Goal: Transaction & Acquisition: Purchase product/service

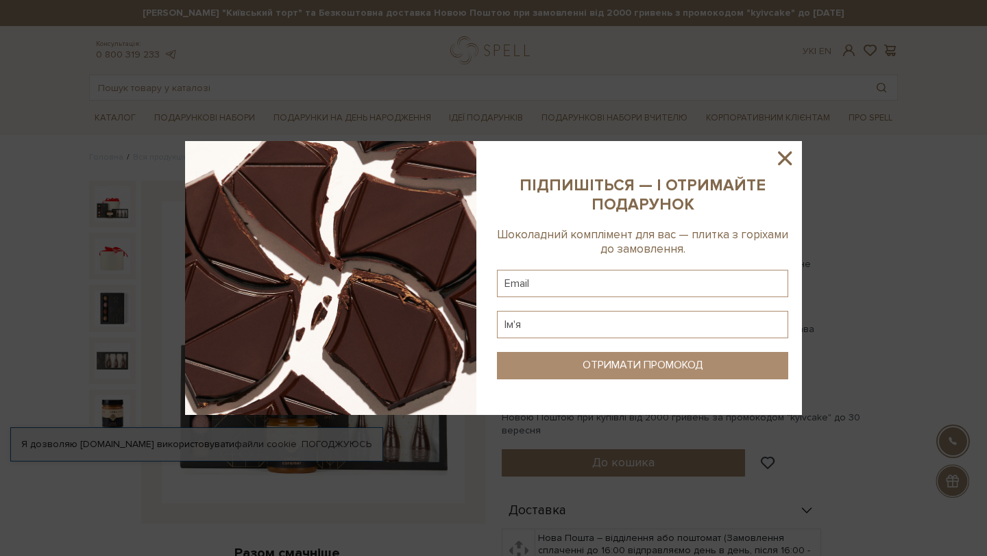
click at [783, 153] on icon at bounding box center [784, 158] width 23 height 23
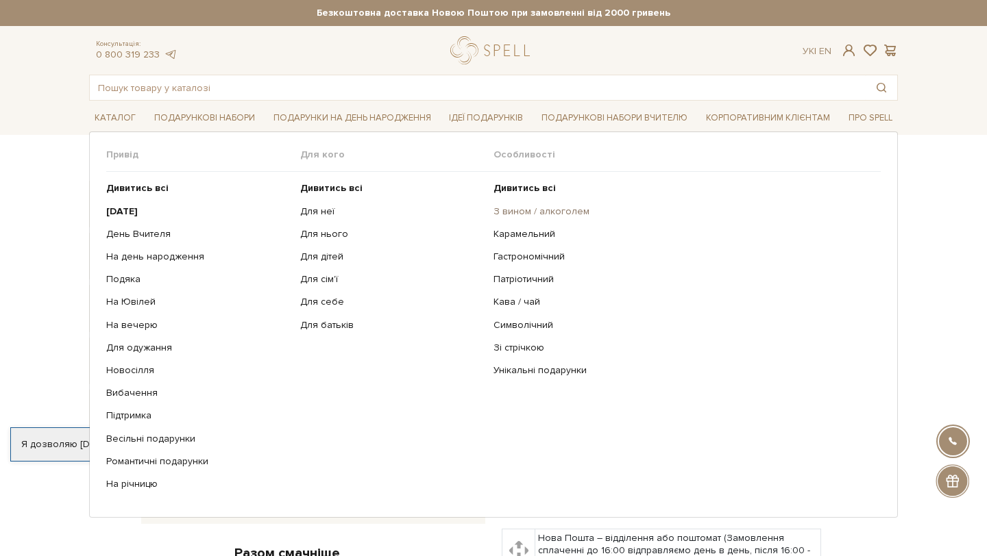
click at [519, 212] on link "З вином / алкоголем" at bounding box center [681, 212] width 377 height 12
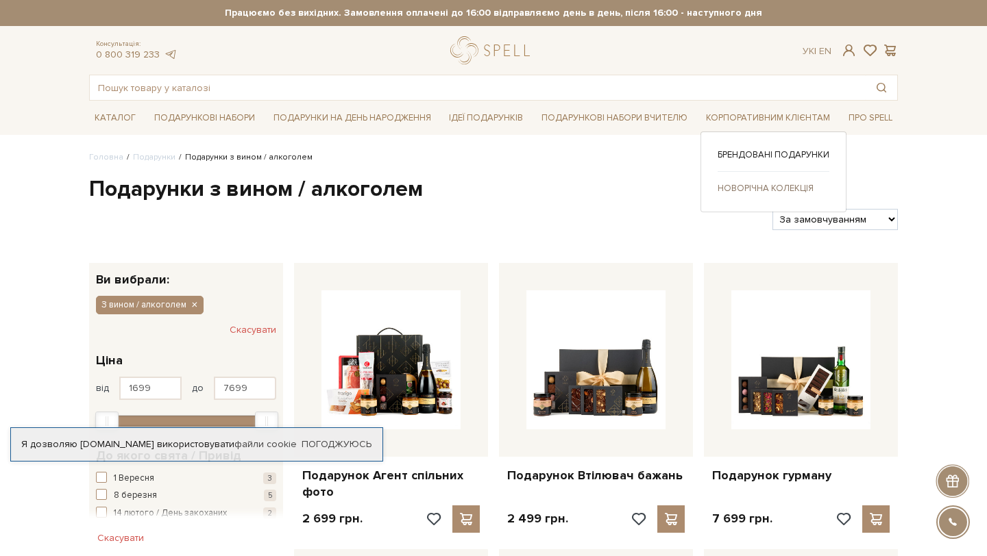
click at [760, 186] on link "Новорічна колекція" at bounding box center [773, 188] width 112 height 12
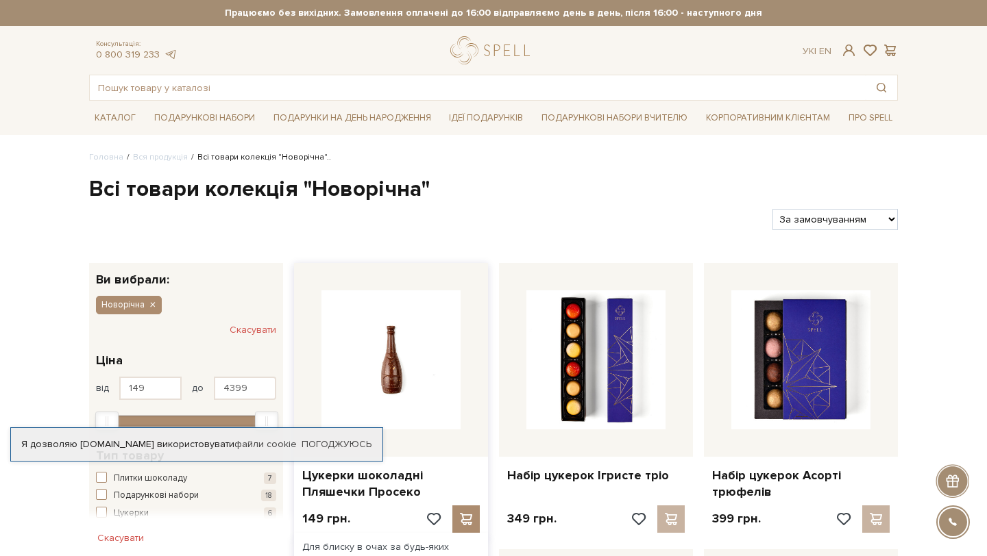
scroll to position [80, 0]
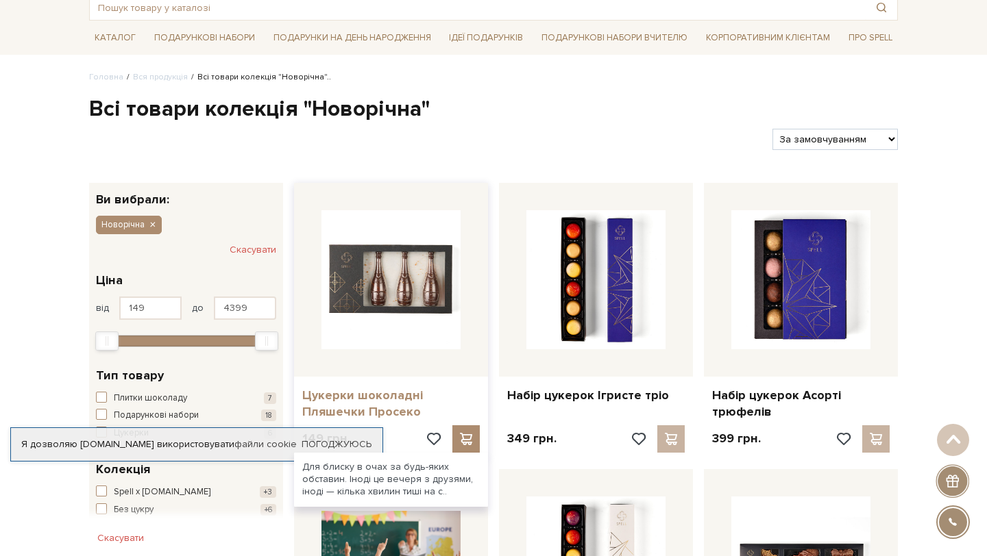
click at [406, 388] on link "Цукерки шоколадні Пляшечки Просеко" at bounding box center [390, 404] width 177 height 32
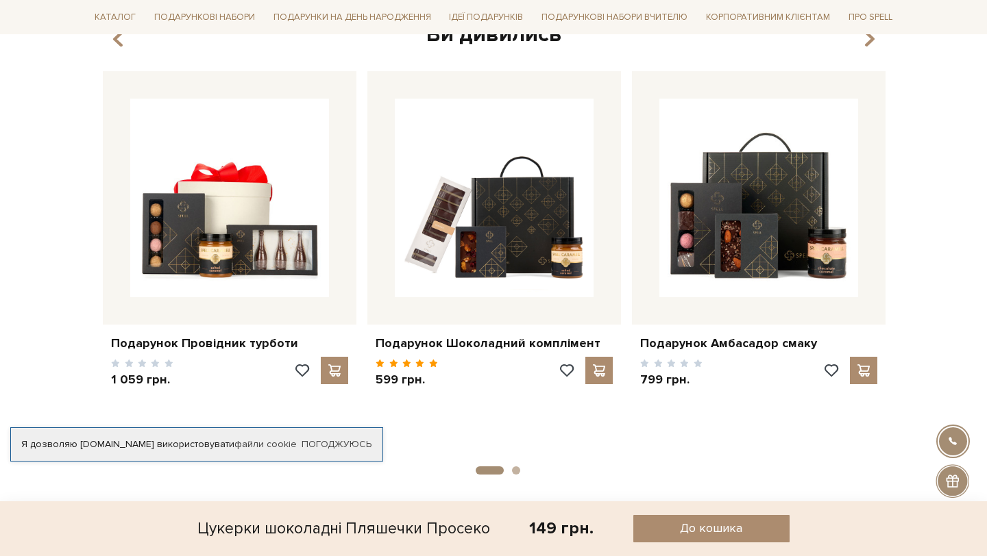
scroll to position [3028, 0]
